Goal: Check status: Check status

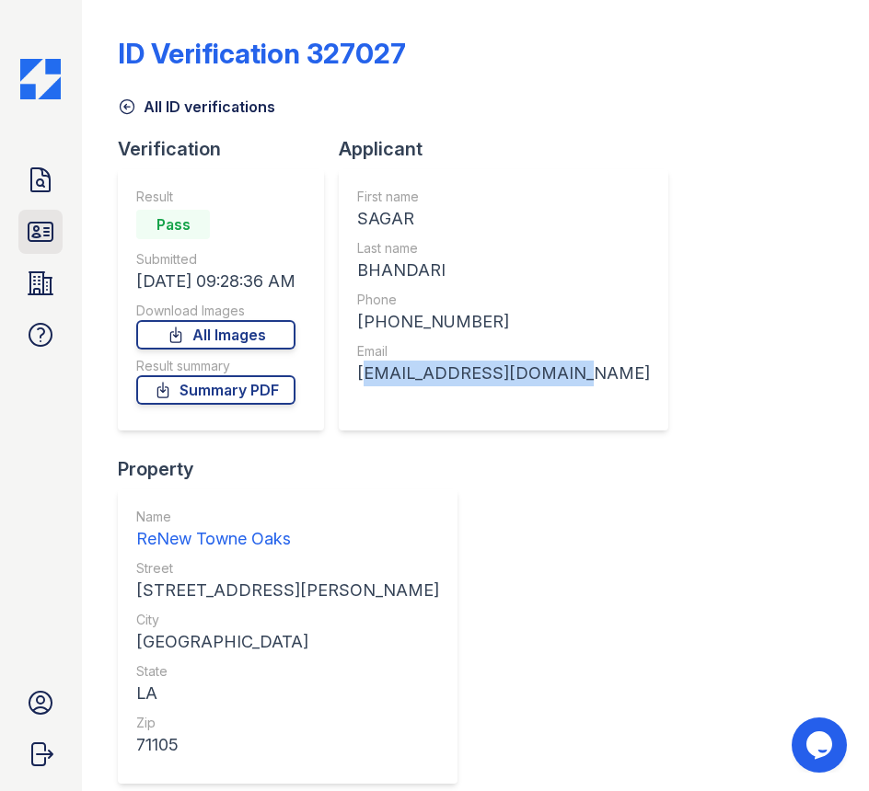
click at [46, 246] on icon at bounding box center [40, 231] width 29 height 29
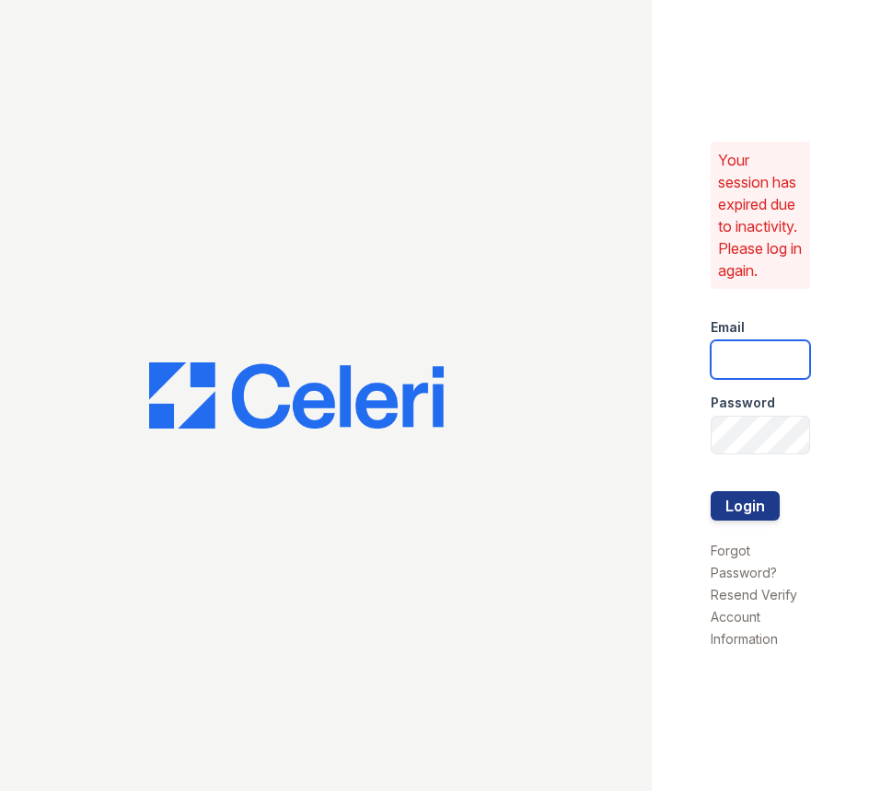
type input "renewtowneoaks@trinity-pm.com"
click at [754, 513] on button "Login" at bounding box center [744, 505] width 69 height 29
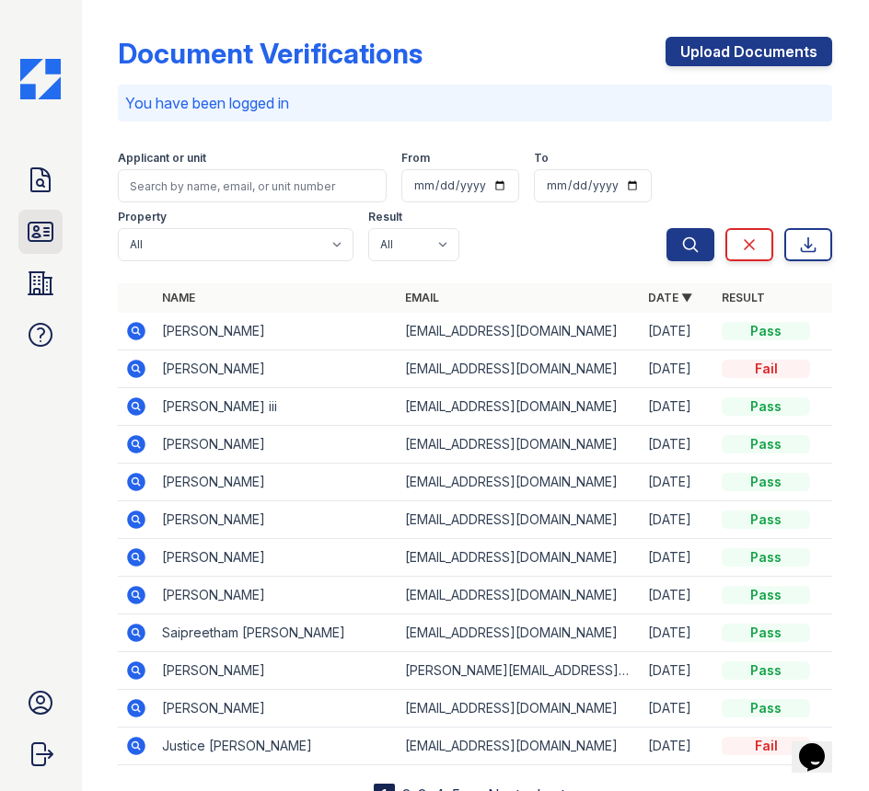
click at [50, 247] on link "ID Verifications" at bounding box center [40, 232] width 44 height 44
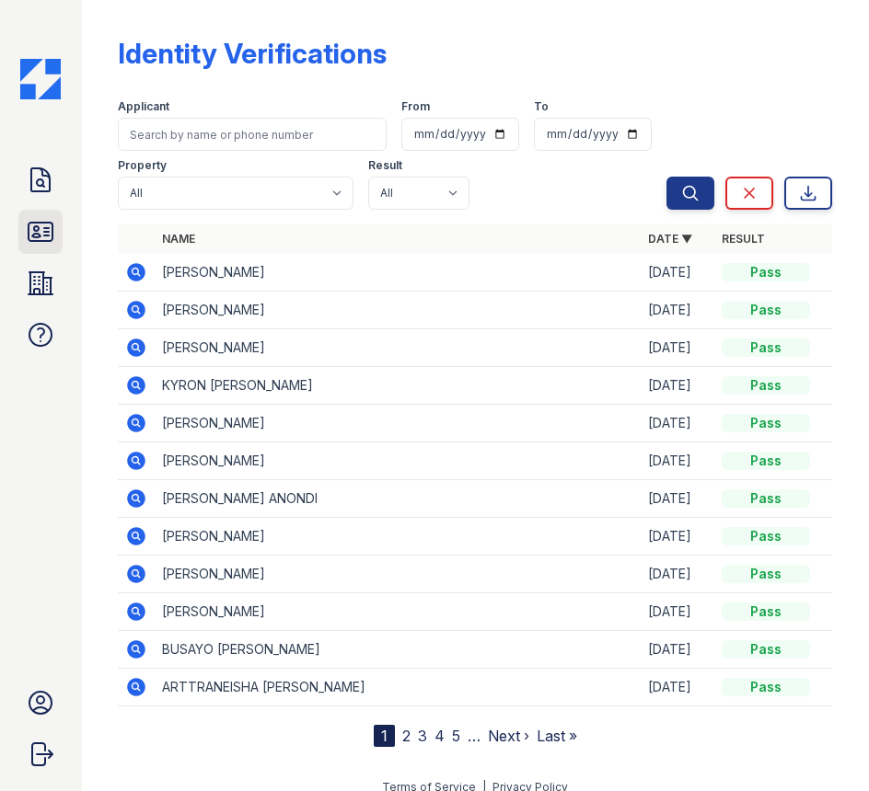
click at [62, 237] on link "ID Verifications" at bounding box center [40, 232] width 44 height 44
click at [54, 180] on icon at bounding box center [40, 180] width 29 height 29
click at [46, 223] on icon at bounding box center [41, 232] width 24 height 18
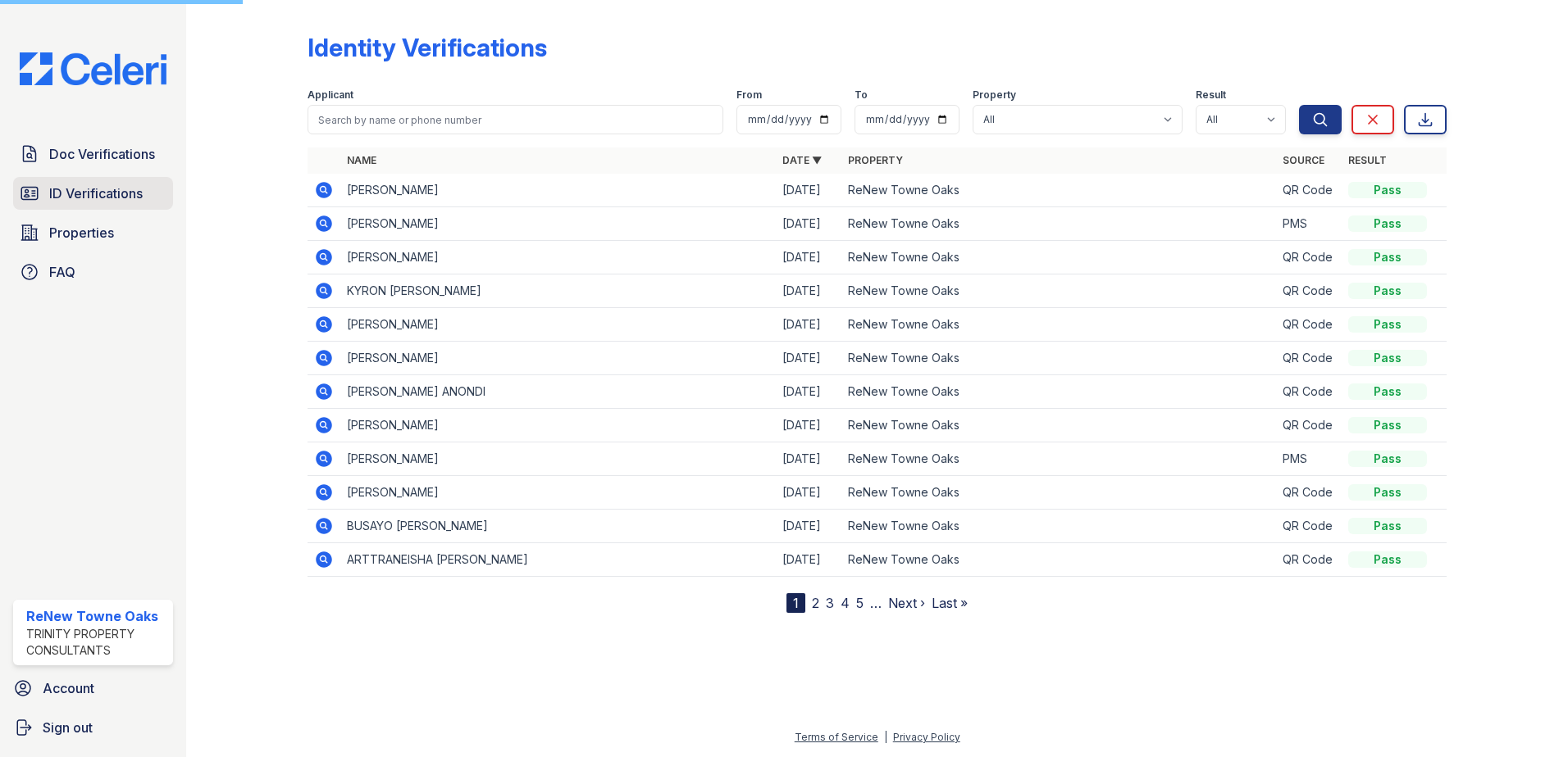
click at [159, 202] on link "ID Verifications" at bounding box center [93, 193] width 159 height 33
click at [143, 203] on span "ID Verifications" at bounding box center [95, 193] width 94 height 20
click at [118, 190] on span "ID Verifications" at bounding box center [95, 193] width 94 height 20
click at [119, 153] on span "Doc Verifications" at bounding box center [102, 154] width 106 height 20
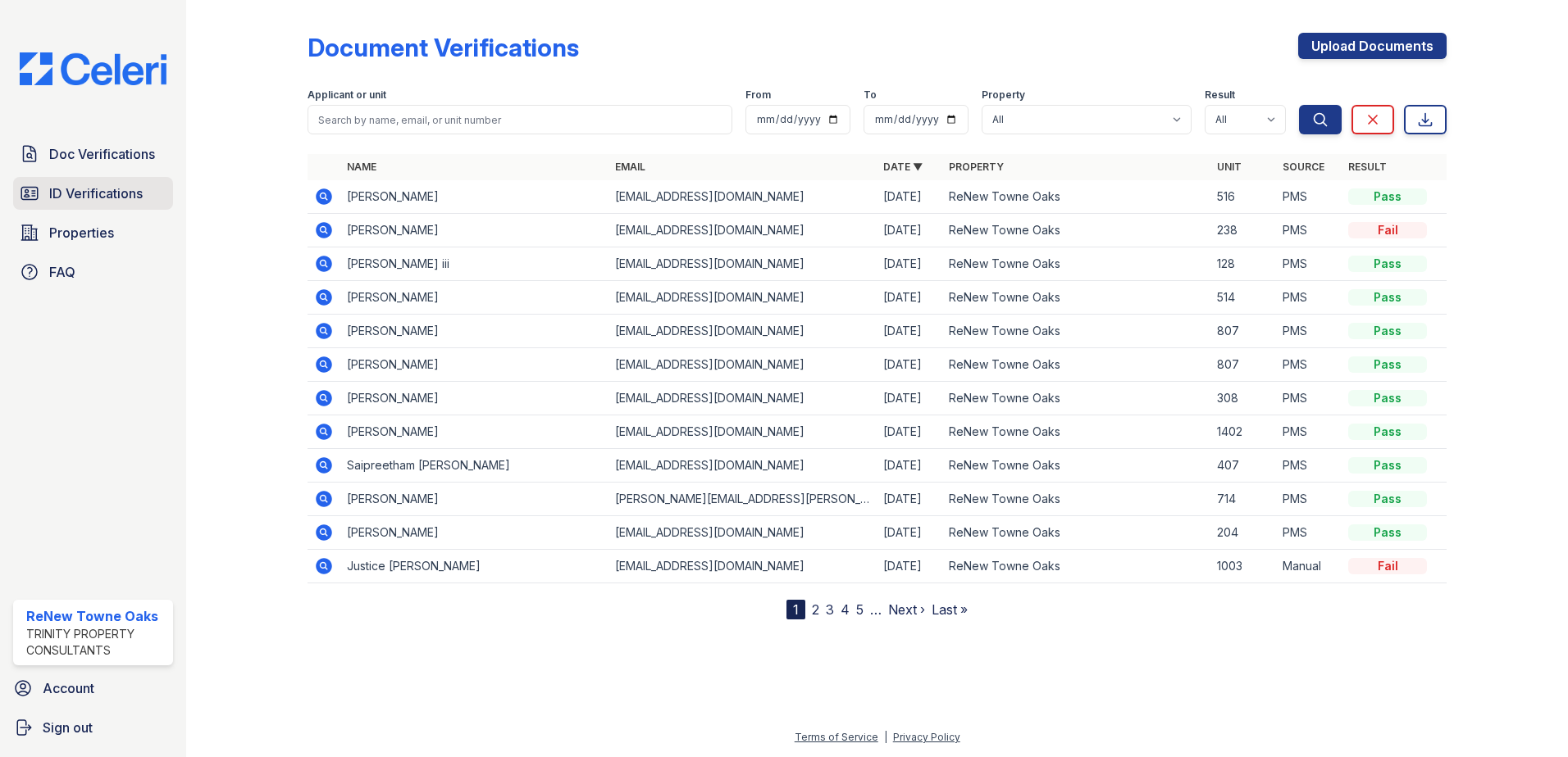
click at [135, 193] on span "ID Verifications" at bounding box center [95, 193] width 94 height 20
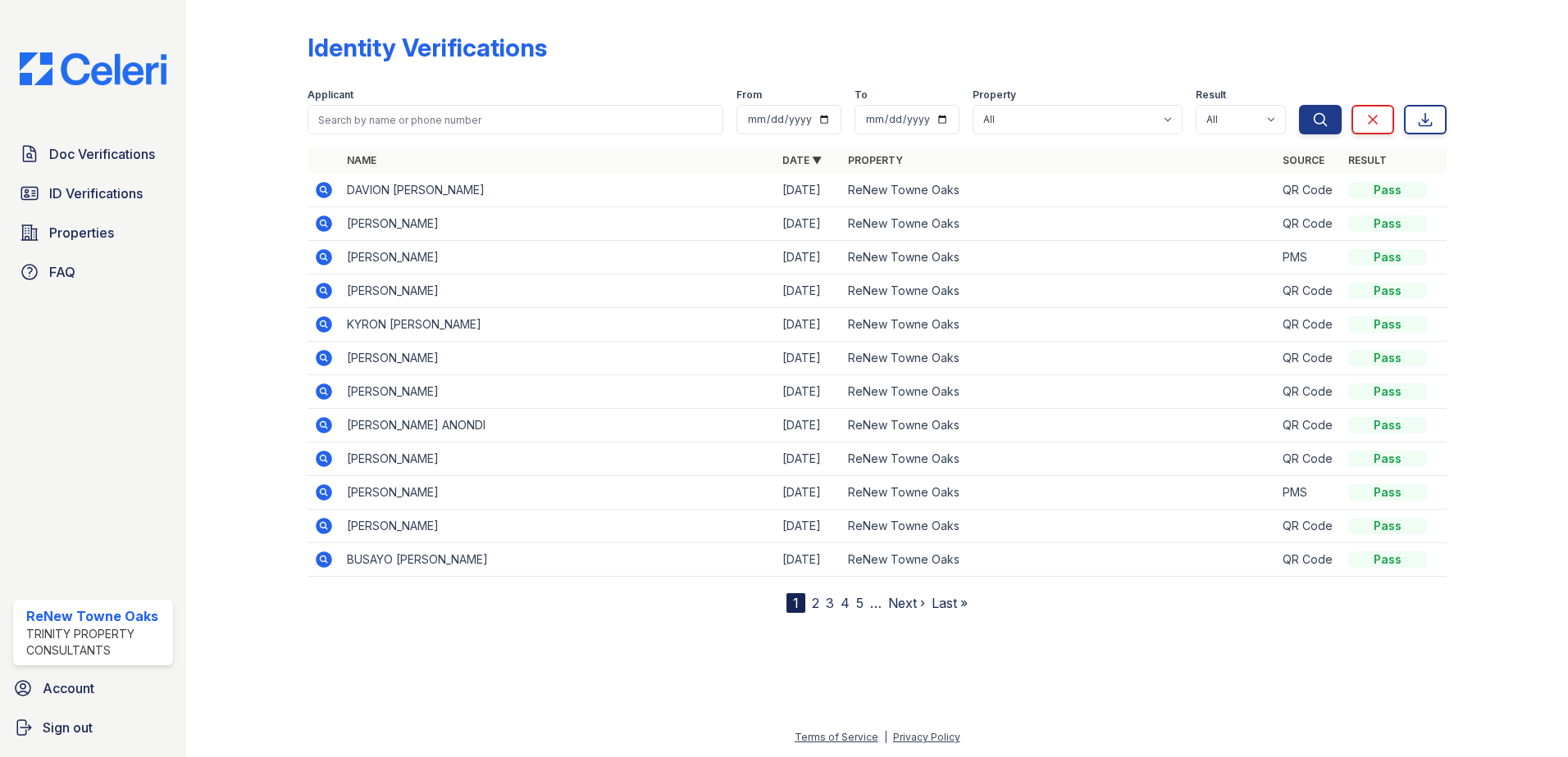
click at [322, 190] on icon at bounding box center [323, 189] width 4 height 4
